Goal: Transaction & Acquisition: Book appointment/travel/reservation

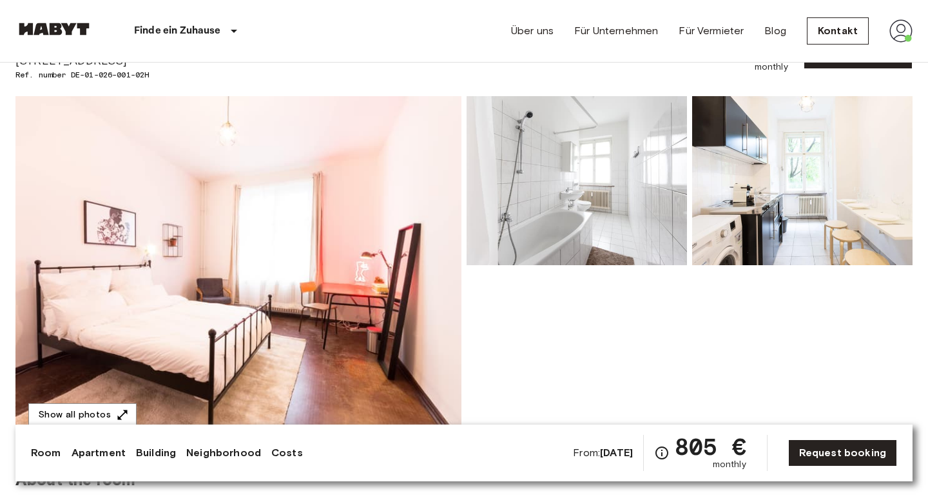
scroll to position [83, 0]
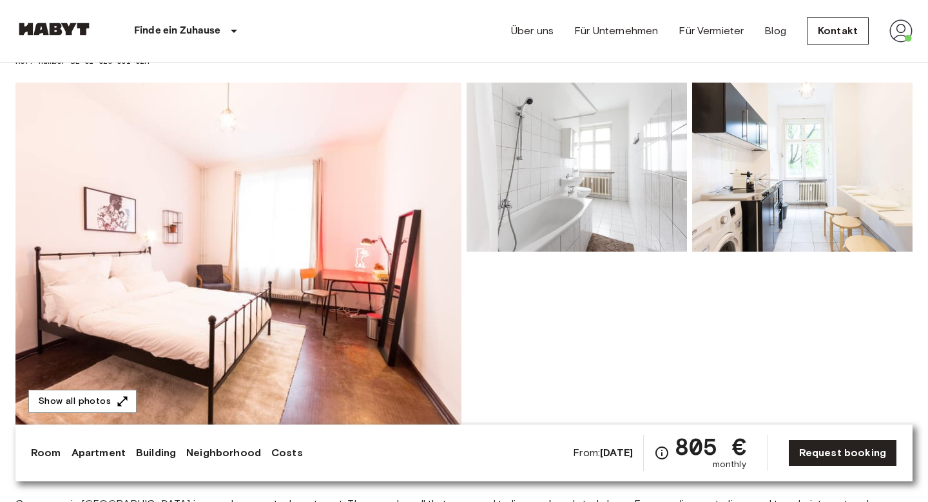
click at [306, 275] on img at bounding box center [238, 254] width 446 height 343
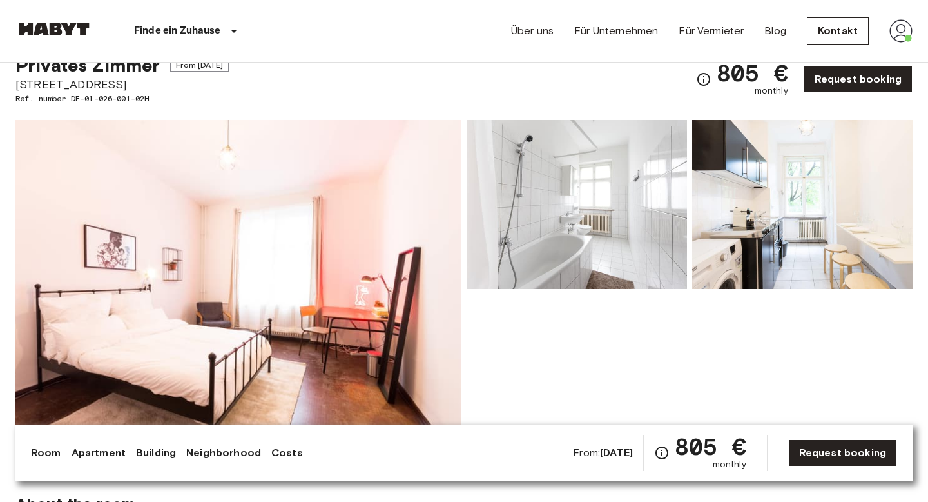
scroll to position [37, 0]
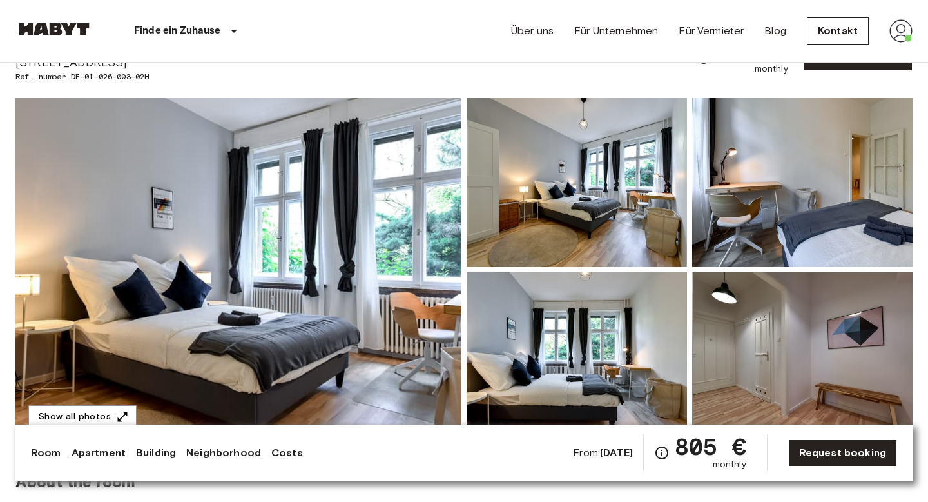
scroll to position [66, 0]
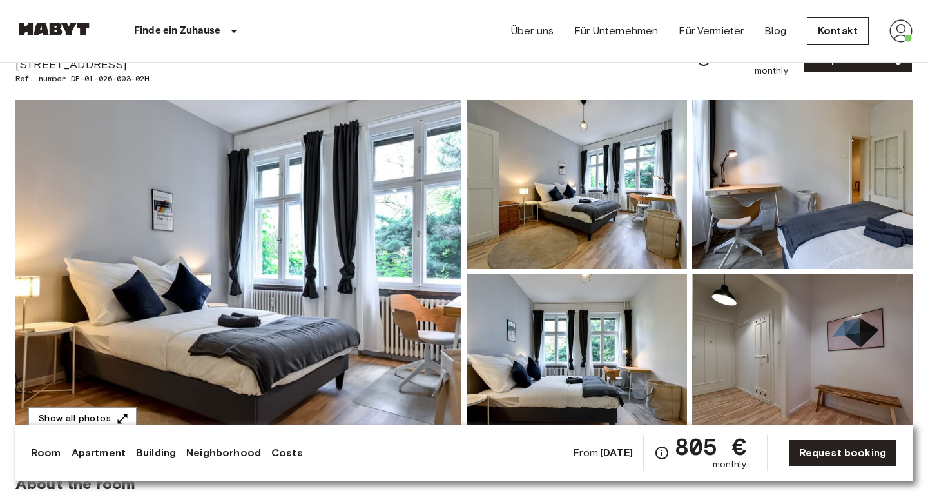
click at [302, 264] on img at bounding box center [238, 271] width 446 height 343
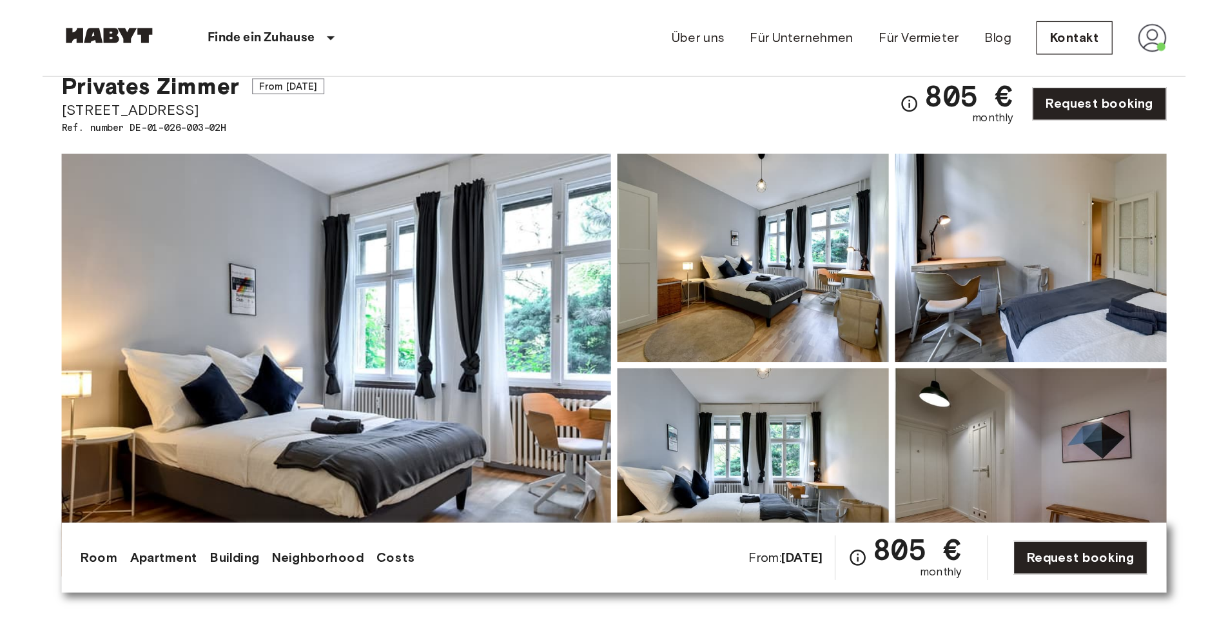
scroll to position [34, 0]
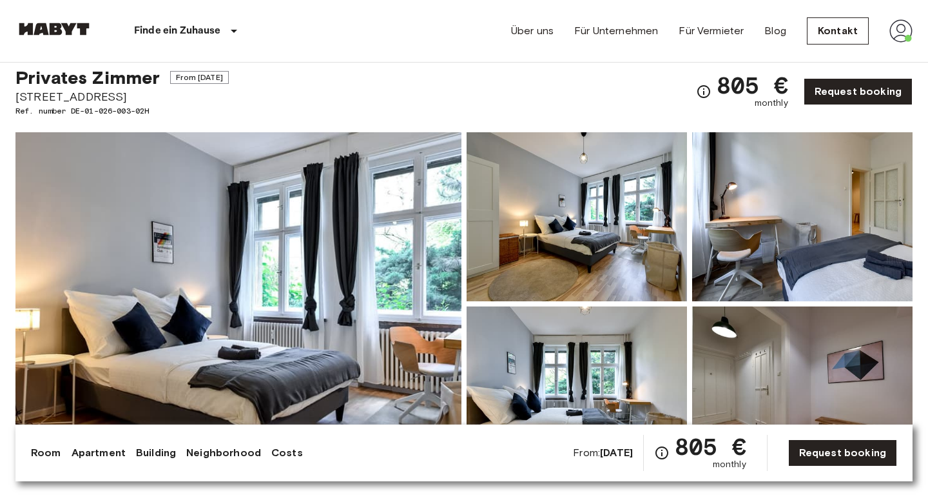
click at [291, 257] on img at bounding box center [238, 303] width 446 height 343
